Goal: Navigation & Orientation: Go to known website

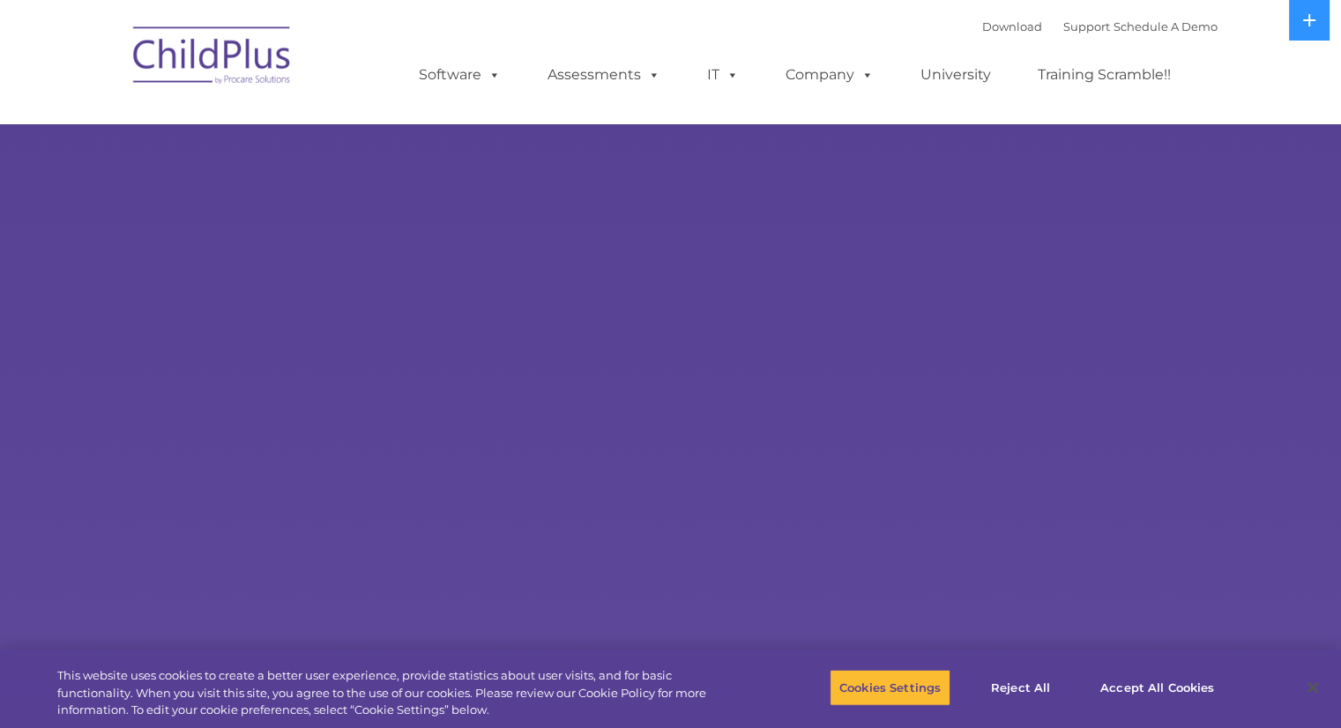
select select "MEDIUM"
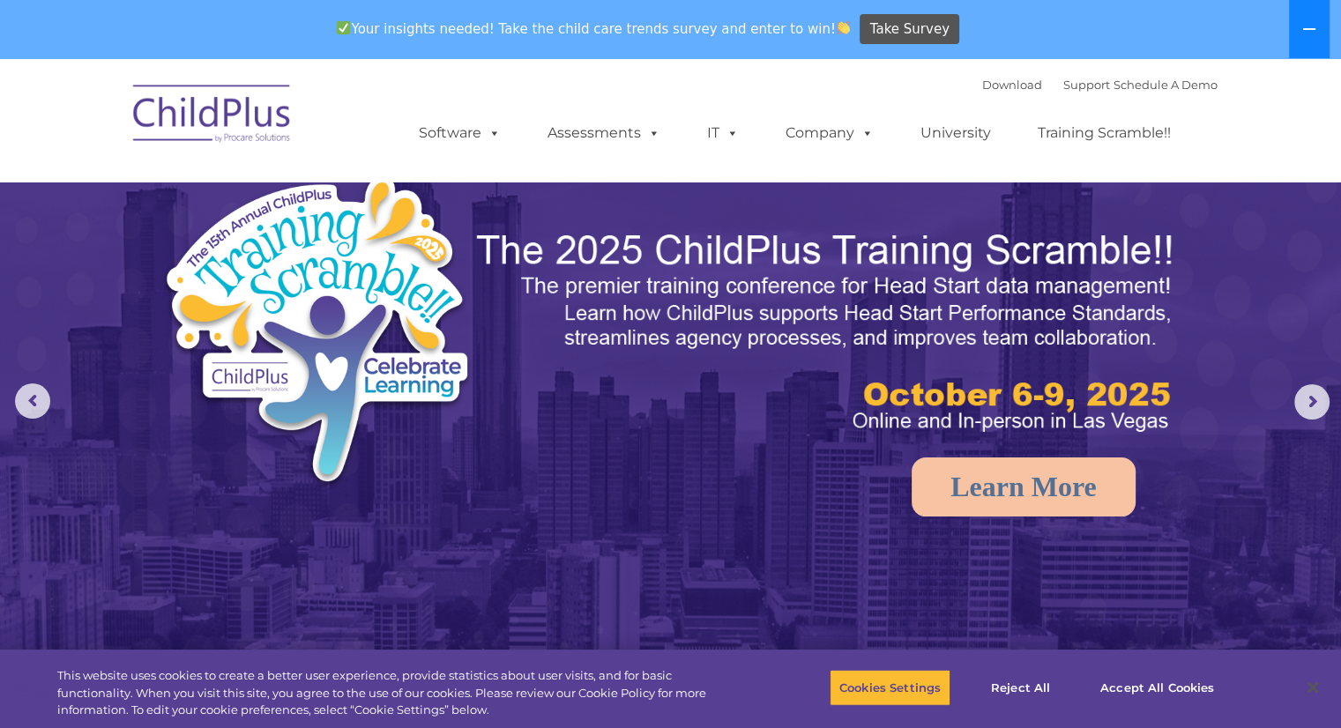
click at [1310, 21] on button at bounding box center [1309, 29] width 41 height 58
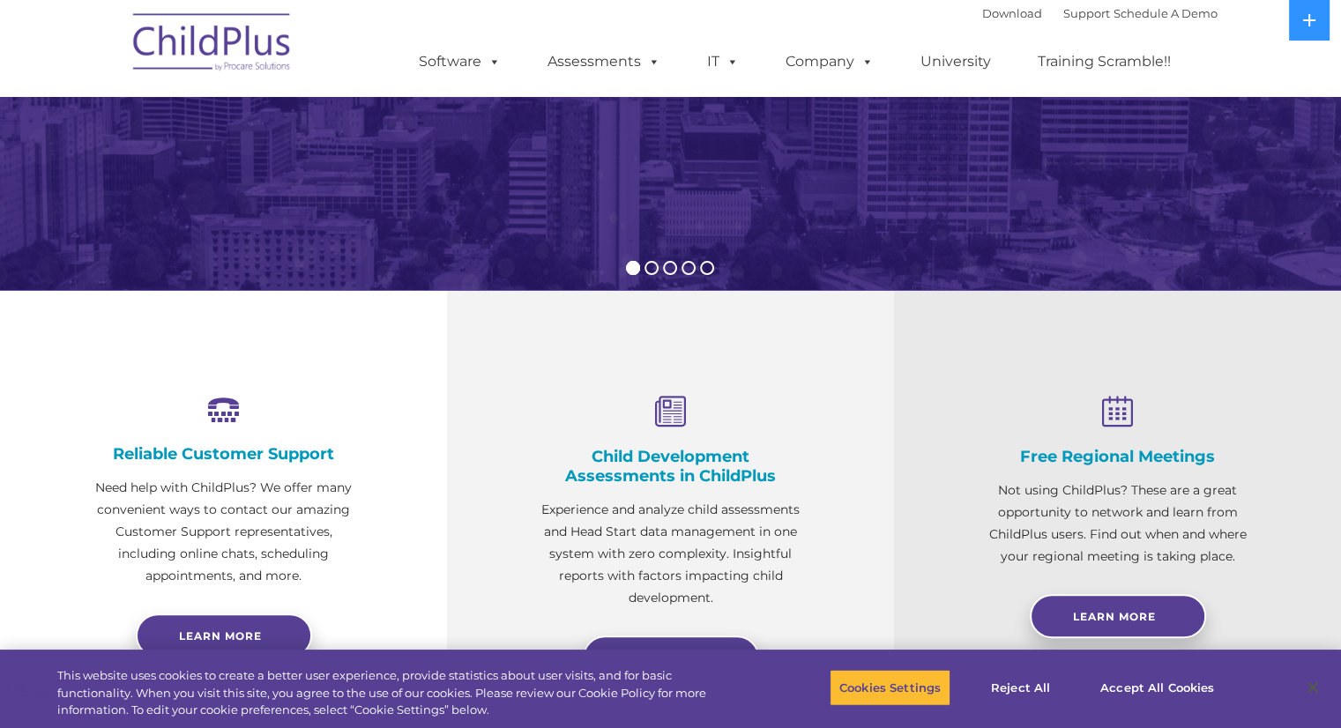
scroll to position [402, 0]
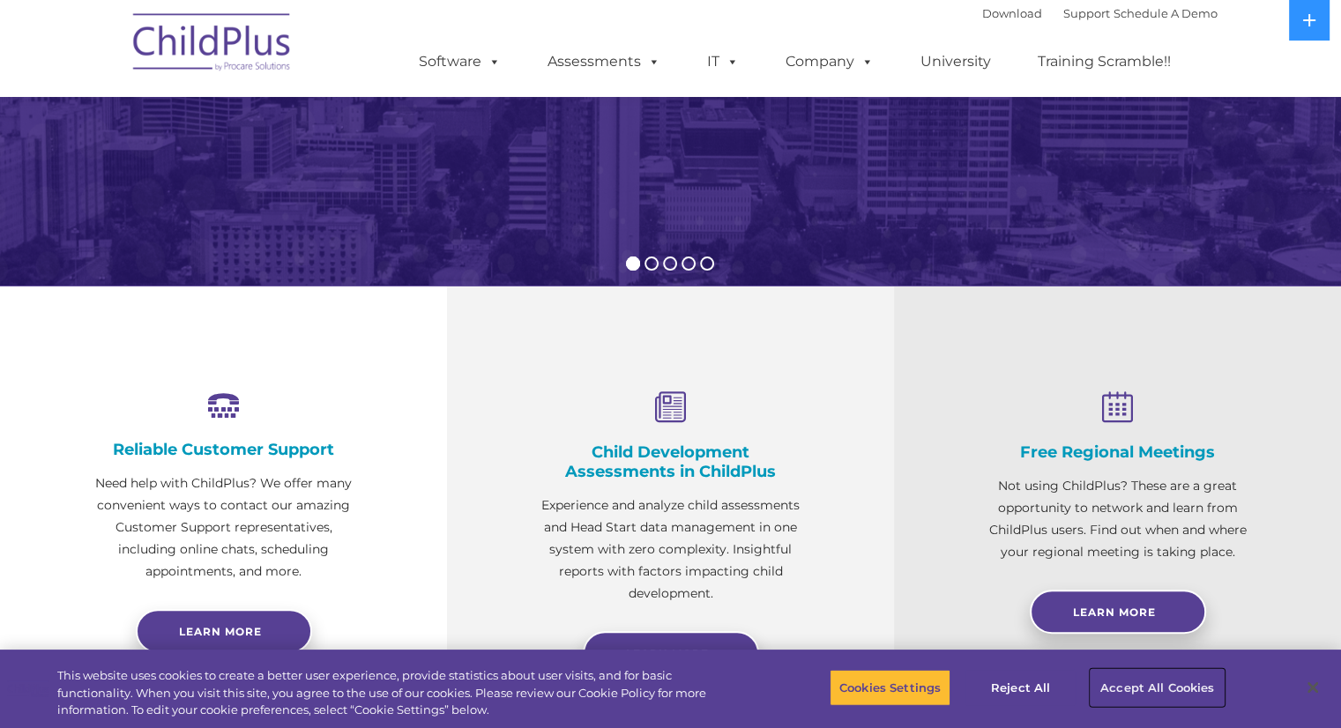
click at [1125, 688] on button "Accept All Cookies" at bounding box center [1156, 687] width 133 height 37
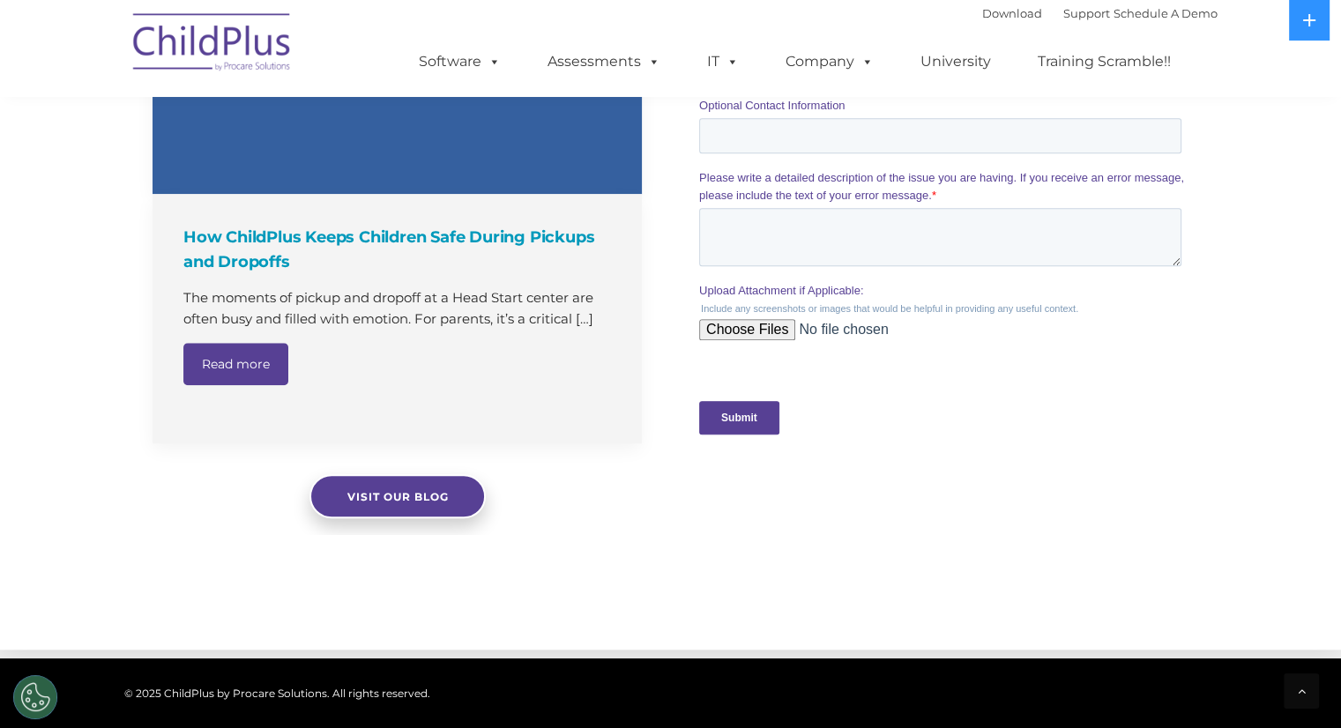
scroll to position [1592, 0]
click at [49, 692] on button "Cookies Settings" at bounding box center [35, 697] width 44 height 44
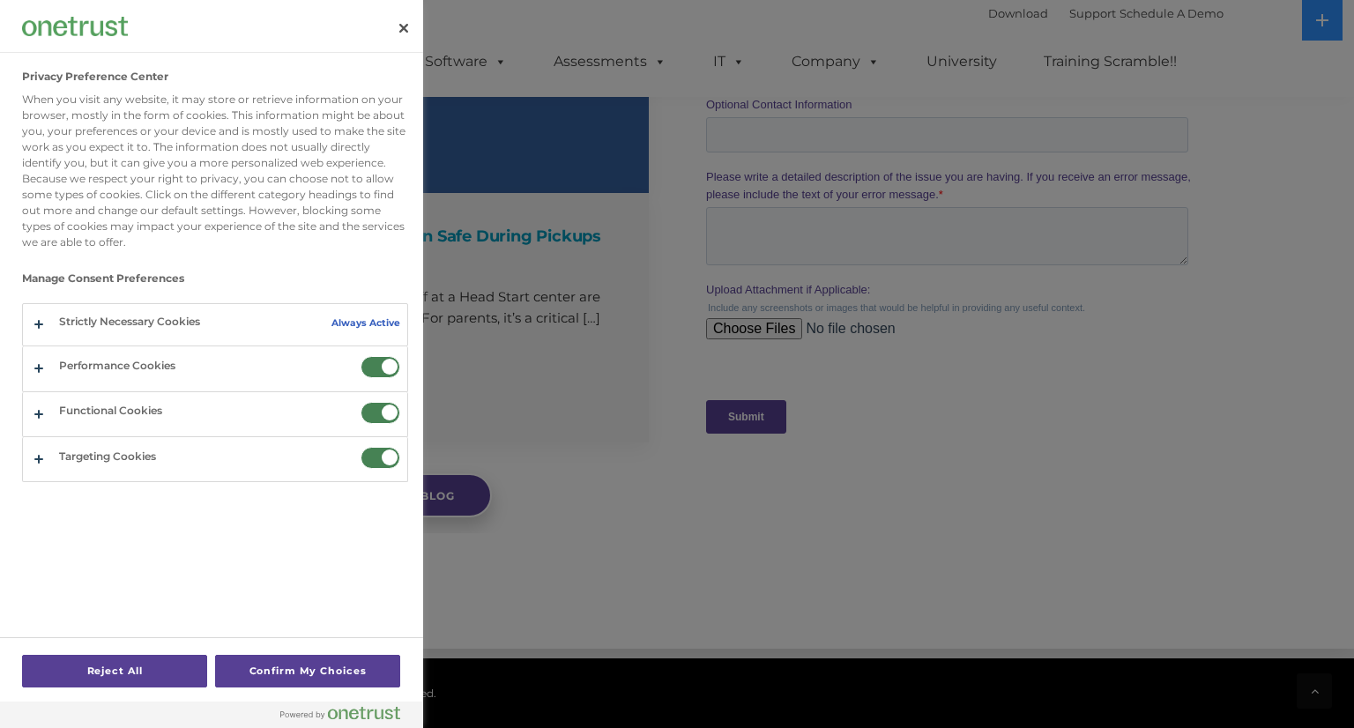
click at [673, 634] on div at bounding box center [677, 364] width 1354 height 728
click at [402, 22] on button "Close" at bounding box center [403, 28] width 39 height 39
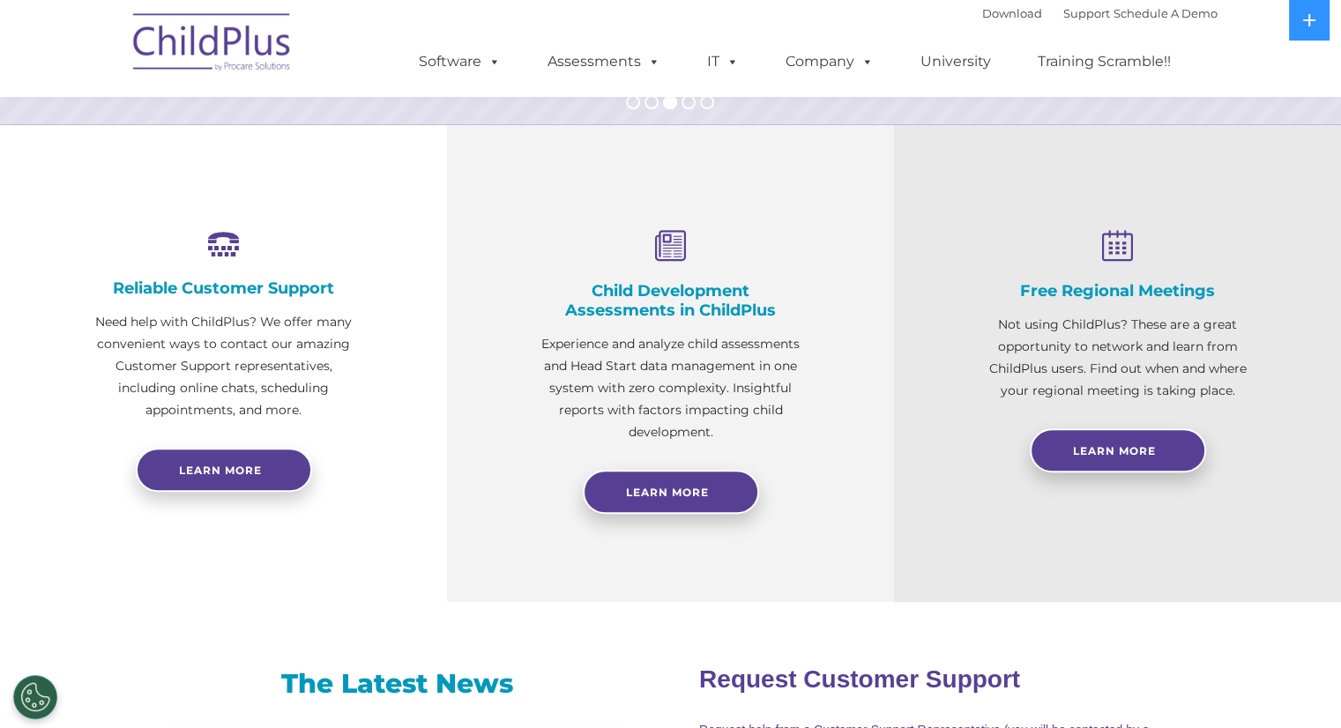
scroll to position [561, 0]
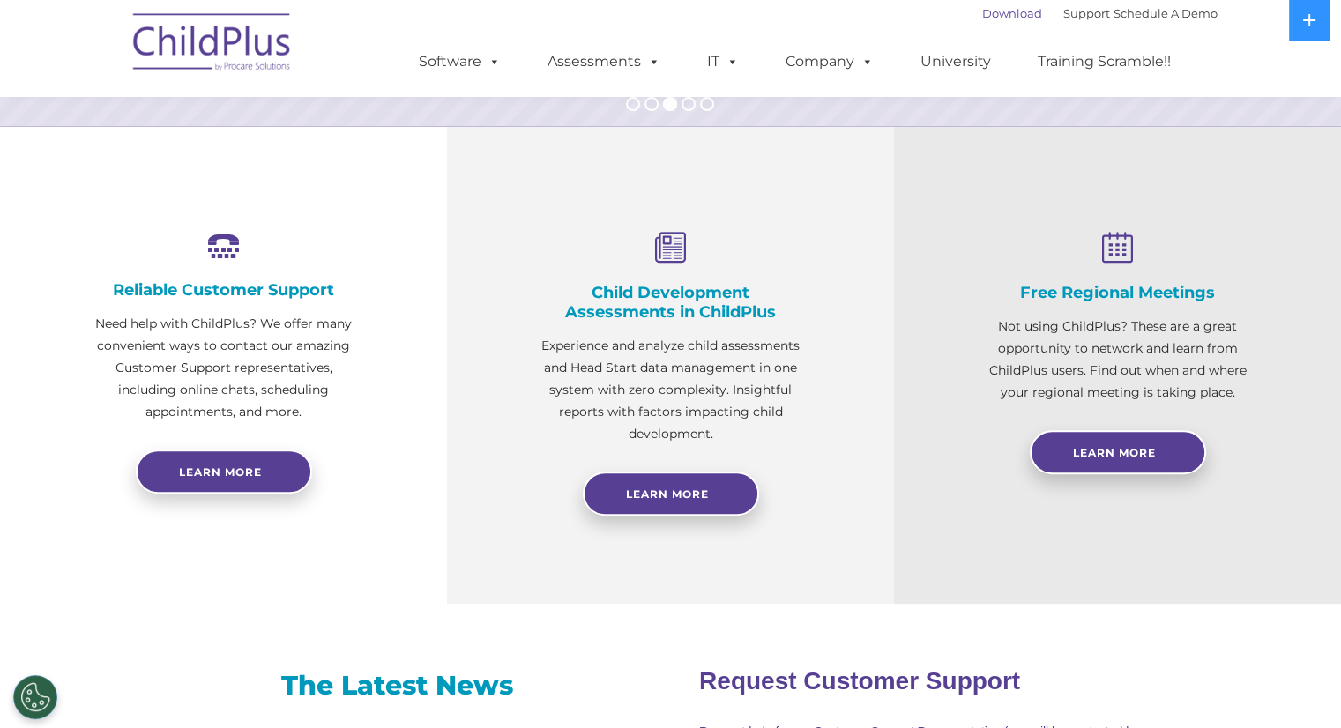
click at [1009, 17] on link "Download" at bounding box center [1012, 13] width 60 height 14
click at [1063, 9] on link "Support" at bounding box center [1086, 13] width 47 height 14
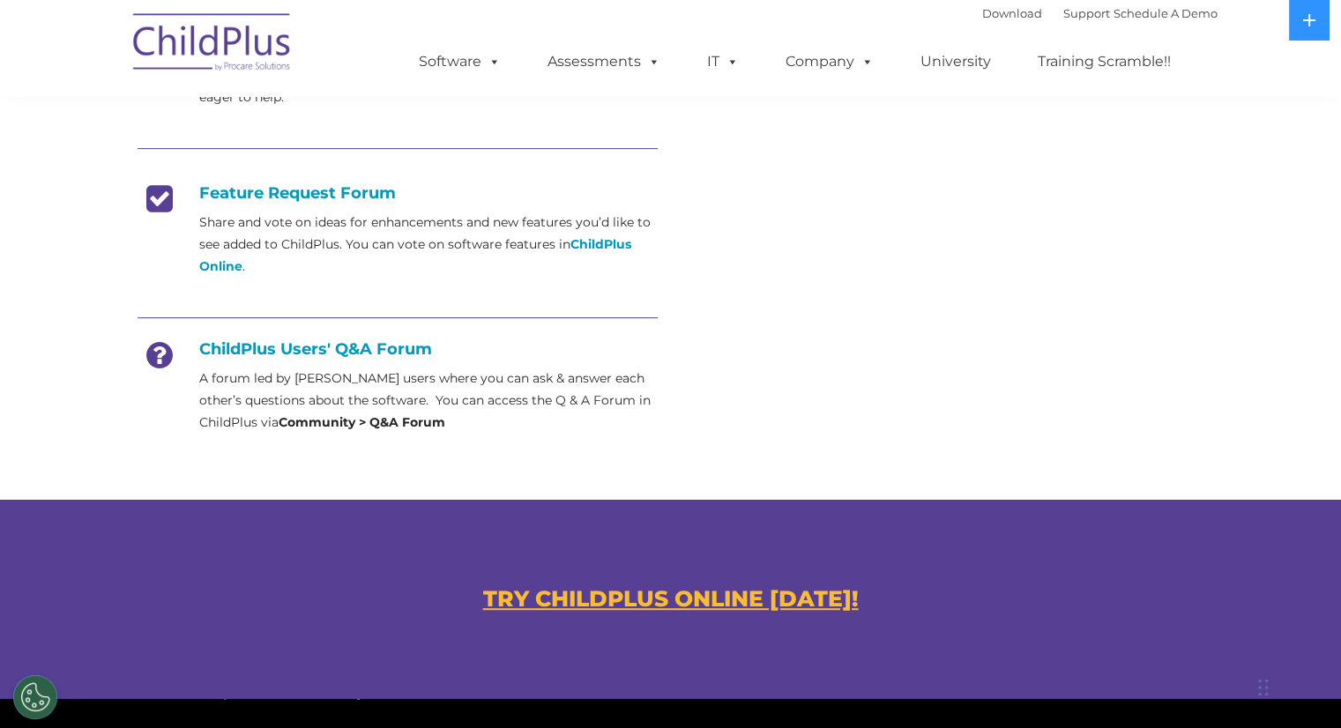
scroll to position [663, 0]
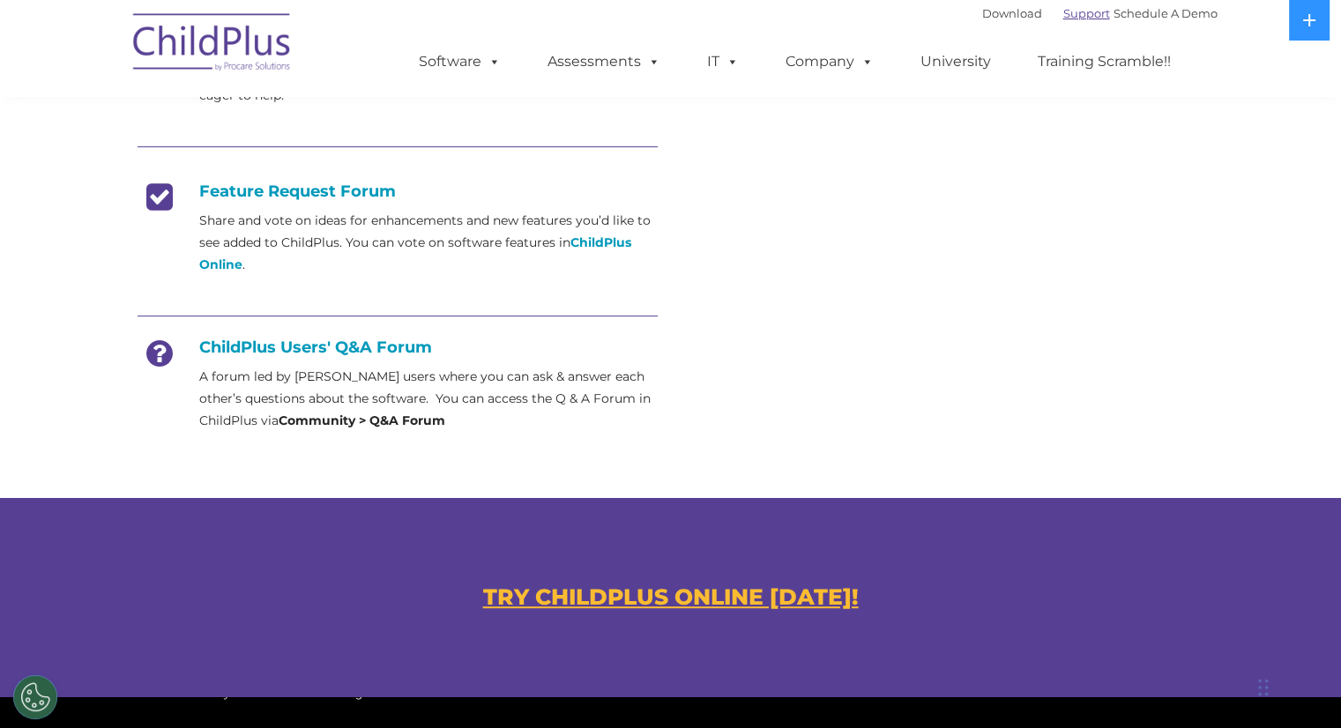
click at [1075, 10] on link "Support" at bounding box center [1086, 13] width 47 height 14
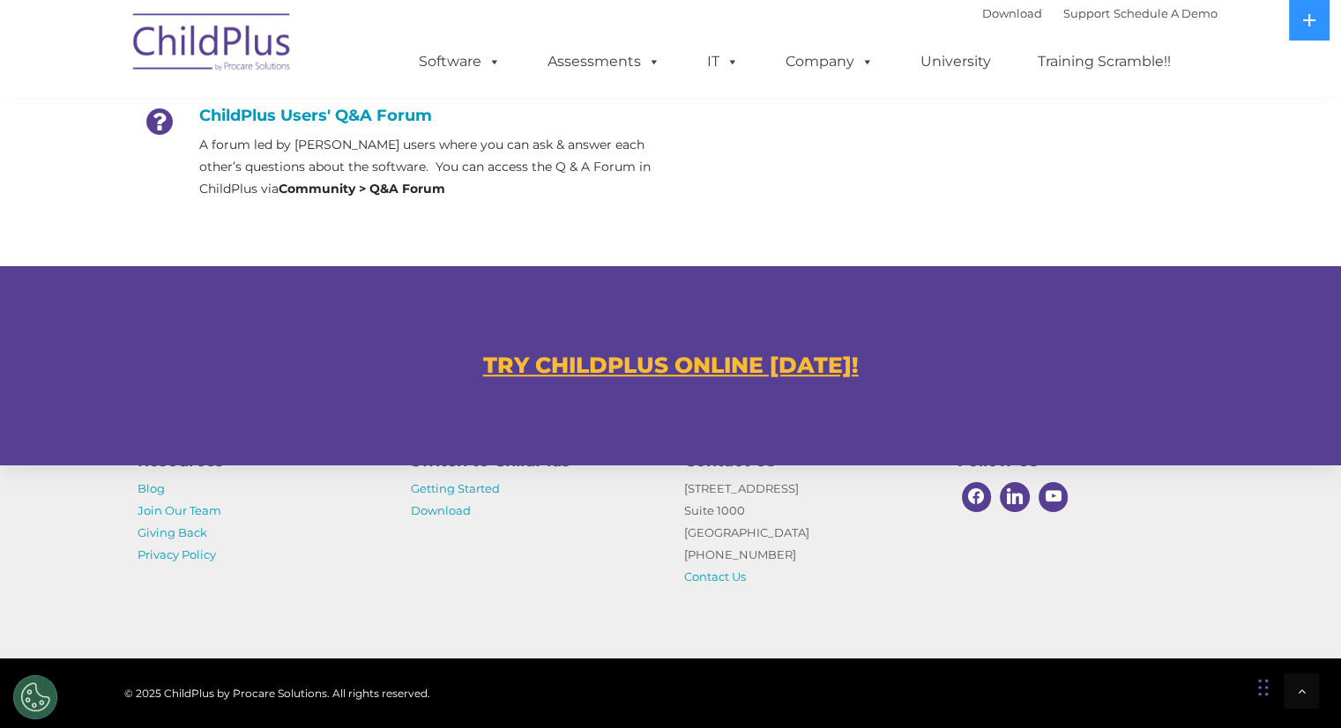
scroll to position [960, 0]
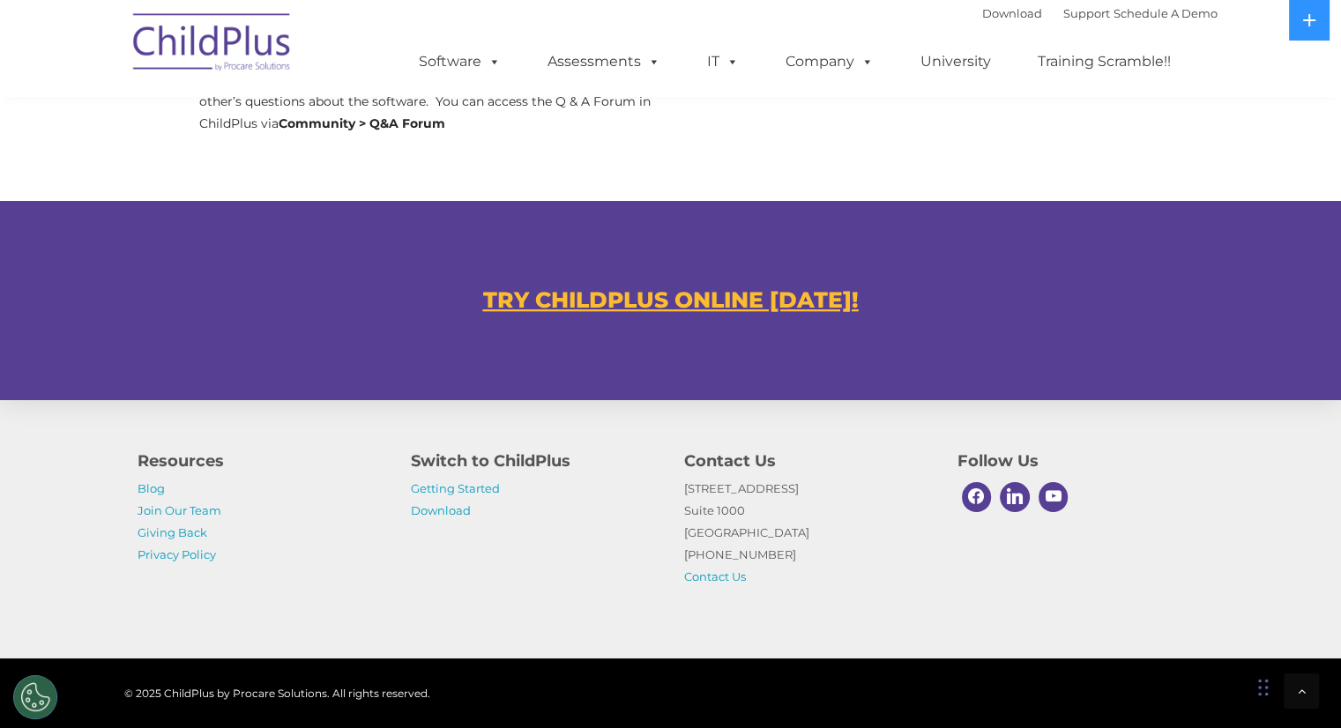
click at [662, 300] on u "TRY CHILDPLUS ONLINE [DATE]!" at bounding box center [671, 299] width 376 height 26
